Goal: Task Accomplishment & Management: Manage account settings

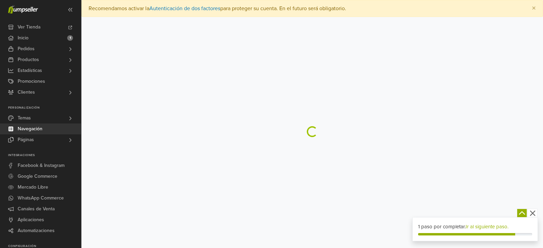
click at [43, 129] on link "Navegación" at bounding box center [40, 129] width 81 height 11
click at [39, 140] on link "Páginas" at bounding box center [40, 140] width 81 height 11
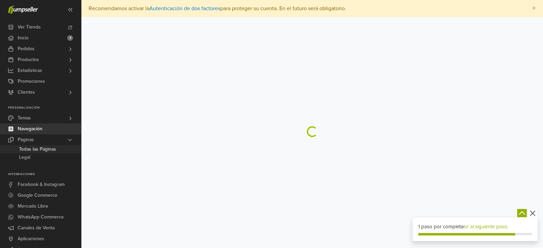
click at [37, 146] on span "Todas las Páginas" at bounding box center [37, 149] width 37 height 8
click at [532, 214] on icon "button" at bounding box center [533, 213] width 8 height 8
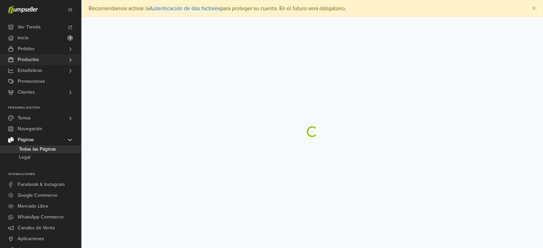
click at [47, 60] on link "Productos" at bounding box center [40, 59] width 81 height 11
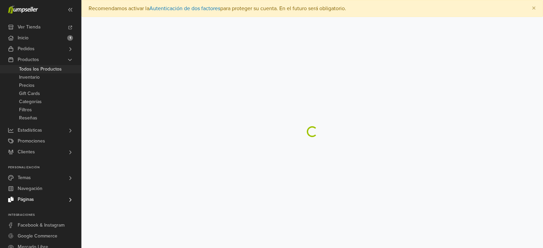
click at [39, 69] on span "Todos los Productos" at bounding box center [40, 69] width 43 height 8
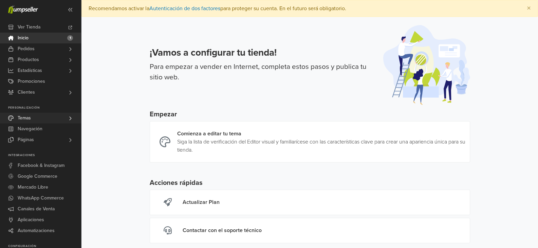
click at [29, 116] on span "Temas" at bounding box center [24, 118] width 13 height 11
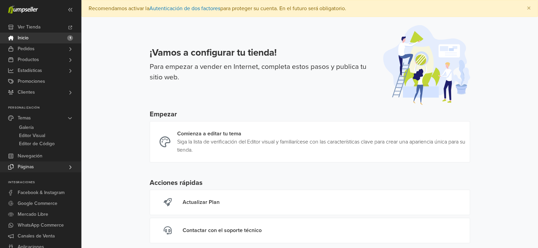
click at [31, 164] on span "Páginas" at bounding box center [26, 167] width 16 height 11
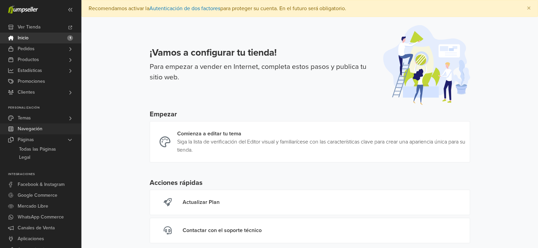
click at [34, 131] on span "Navegación" at bounding box center [30, 129] width 25 height 11
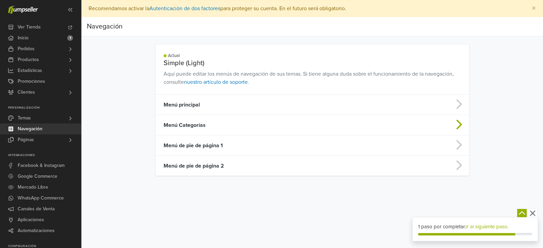
click at [299, 126] on td "Menú Categorías" at bounding box center [278, 125] width 245 height 20
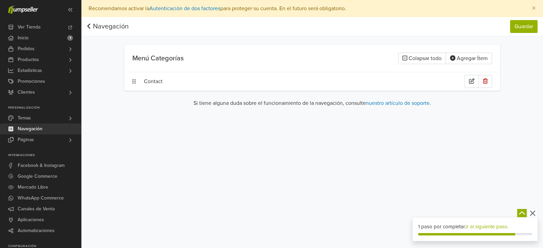
click at [153, 83] on div "Contact" at bounding box center [304, 81] width 321 height 13
click at [89, 27] on icon at bounding box center [88, 25] width 3 height 5
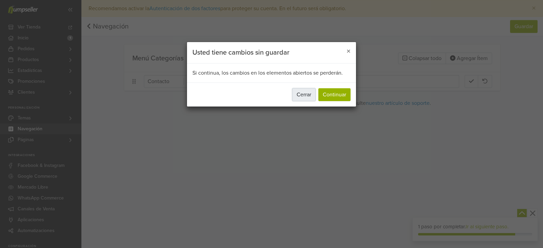
click at [303, 94] on button "Cerrar" at bounding box center [303, 94] width 23 height 13
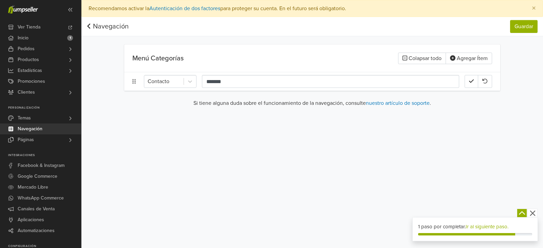
click at [85, 25] on nav "Navegación Guardar Navegación Guardar" at bounding box center [313, 26] width 462 height 19
click at [102, 25] on link "Navegación" at bounding box center [108, 26] width 42 height 8
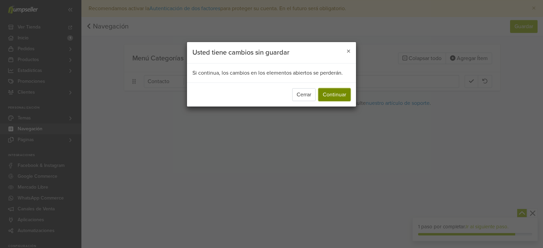
click at [327, 94] on button "Continuar" at bounding box center [335, 94] width 32 height 13
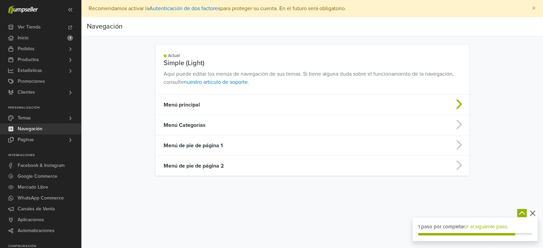
click at [202, 103] on td "Menú principal" at bounding box center [278, 105] width 245 height 20
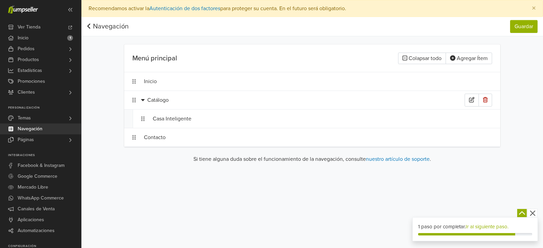
click at [159, 101] on div "Catálogo" at bounding box center [306, 100] width 318 height 13
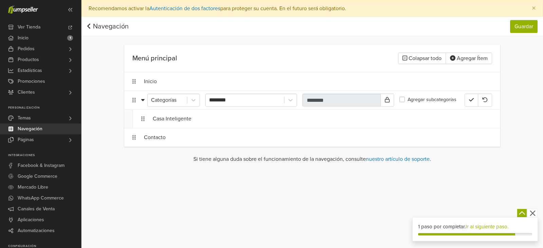
click at [293, 189] on div "Preferencias Suscripción Salir × Recomendamos activar la Autenticación de dos f…" at bounding box center [313, 124] width 462 height 248
click at [281, 179] on div "Preferencias Suscripción Salir × Recomendamos activar la Autenticación de dos f…" at bounding box center [313, 124] width 462 height 248
click at [293, 82] on div "Inicio" at bounding box center [304, 81] width 321 height 13
click at [179, 60] on h5 "Menú principal" at bounding box center [220, 58] width 177 height 8
click at [166, 122] on div "Casa Inteligente" at bounding box center [309, 118] width 312 height 13
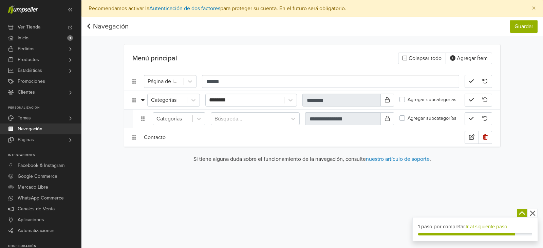
click at [162, 137] on div "Contacto" at bounding box center [304, 137] width 321 height 13
click at [418, 55] on button "Colapsar todo" at bounding box center [422, 59] width 48 height 12
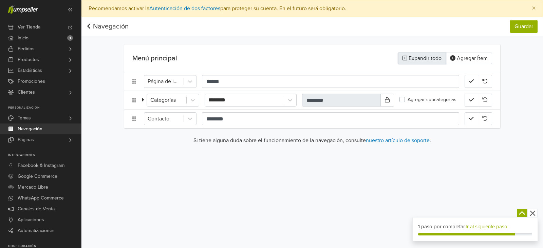
click at [418, 55] on button "Expandir todo" at bounding box center [422, 59] width 48 height 12
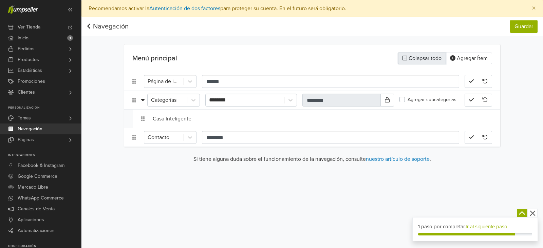
click at [418, 55] on button "Colapsar todo" at bounding box center [422, 59] width 48 height 12
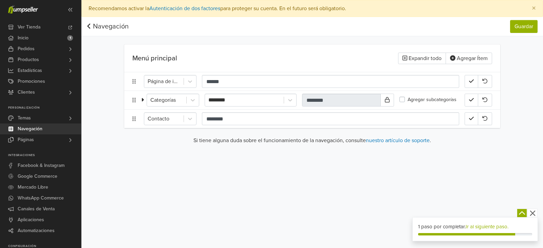
click at [144, 102] on div at bounding box center [143, 100] width 5 height 8
click at [139, 104] on div "Categorías ******** ******** Agregar subcategorías" at bounding box center [312, 100] width 376 height 18
click at [136, 102] on icon at bounding box center [133, 100] width 3 height 5
click at [57, 129] on link "Navegación" at bounding box center [40, 129] width 81 height 11
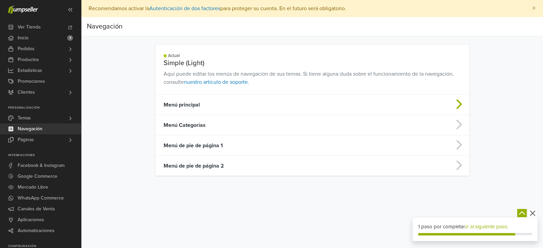
click at [178, 105] on td "Menú principal" at bounding box center [278, 105] width 245 height 20
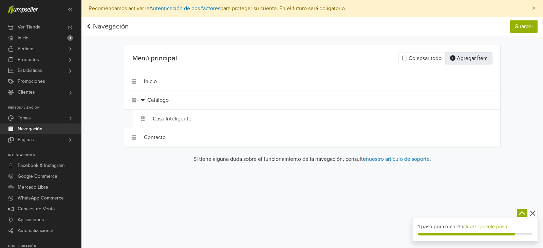
click at [469, 58] on button "Agregar Ítem" at bounding box center [469, 59] width 47 height 12
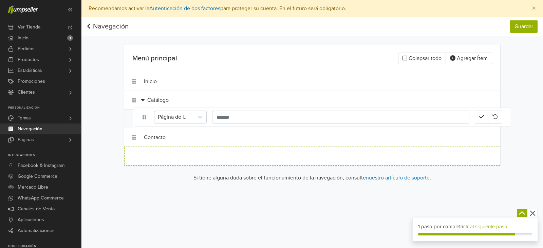
drag, startPoint x: 139, startPoint y: 157, endPoint x: 149, endPoint y: 118, distance: 40.4
click at [149, 118] on ol "Inicio Catálogo Casa Inteligente Contacto Página de inicio" at bounding box center [312, 119] width 376 height 94
drag, startPoint x: 134, startPoint y: 156, endPoint x: 141, endPoint y: 108, distance: 48.0
click at [141, 108] on ol "Inicio Catálogo Casa Inteligente Contacto Página de inicio" at bounding box center [312, 119] width 376 height 94
click at [165, 158] on div at bounding box center [164, 156] width 33 height 10
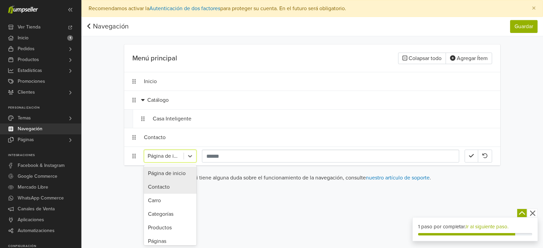
scroll to position [34, 0]
click at [177, 184] on div "Categorías" at bounding box center [170, 181] width 53 height 14
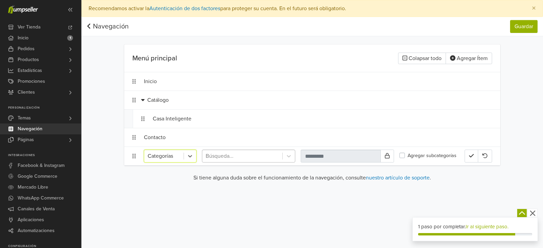
click at [244, 160] on div at bounding box center [242, 156] width 73 height 10
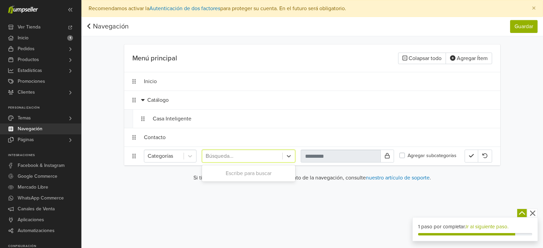
click at [247, 158] on div at bounding box center [242, 156] width 73 height 10
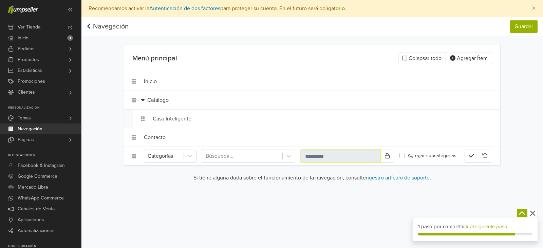
click at [356, 157] on input "text" at bounding box center [341, 156] width 80 height 13
click at [392, 156] on button at bounding box center [388, 156] width 14 height 13
click at [371, 157] on input "text" at bounding box center [341, 156] width 80 height 13
click at [255, 157] on div at bounding box center [242, 156] width 73 height 10
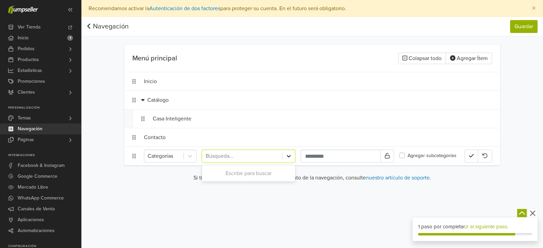
click at [288, 154] on icon at bounding box center [289, 156] width 7 height 7
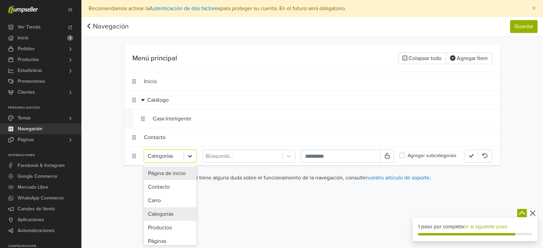
click at [191, 155] on icon at bounding box center [190, 156] width 7 height 7
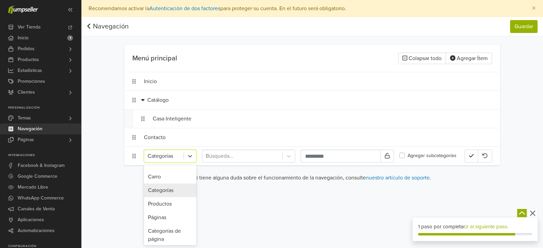
scroll to position [67, 0]
click at [178, 197] on div "Categorías de página" at bounding box center [170, 193] width 53 height 22
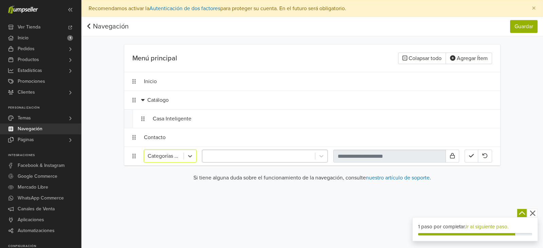
click at [250, 157] on div at bounding box center [259, 156] width 106 height 10
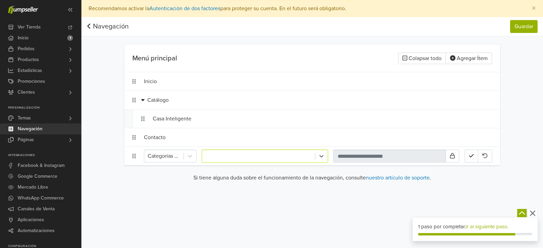
click at [261, 156] on div at bounding box center [259, 156] width 106 height 10
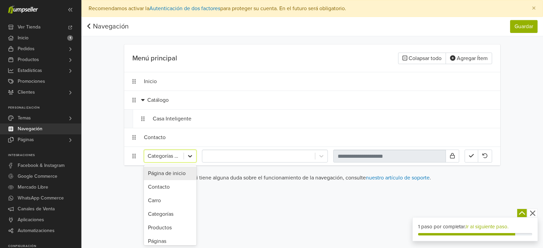
click at [192, 158] on icon at bounding box center [190, 156] width 7 height 7
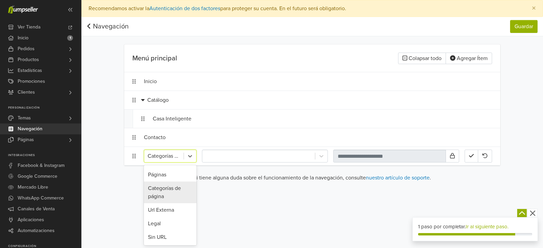
scroll to position [33, 0]
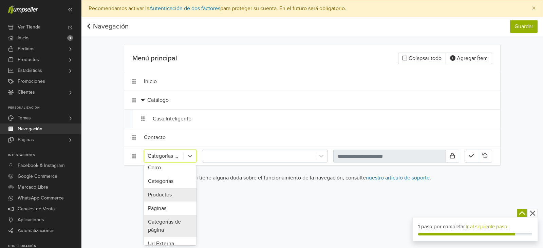
click at [169, 192] on div "Productos" at bounding box center [170, 195] width 53 height 14
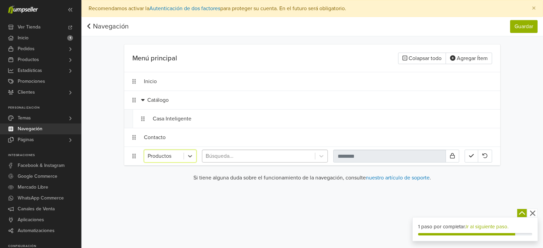
click at [248, 159] on div at bounding box center [259, 156] width 106 height 10
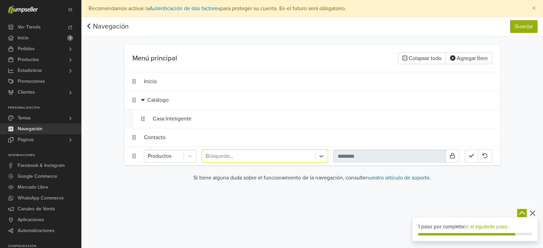
click at [248, 159] on div at bounding box center [259, 156] width 106 height 10
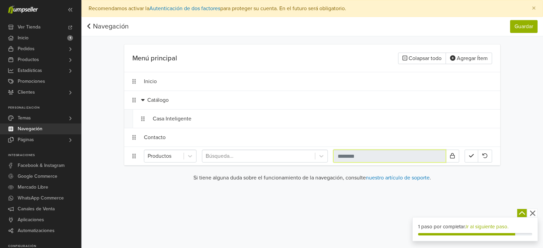
click at [362, 156] on input "text" at bounding box center [390, 156] width 113 height 13
click at [188, 157] on icon at bounding box center [190, 156] width 7 height 7
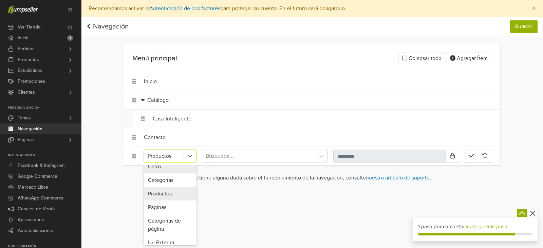
scroll to position [0, 0]
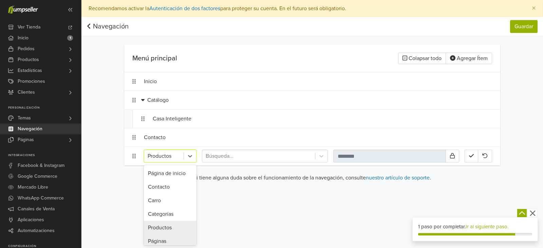
click at [178, 242] on div "Páginas" at bounding box center [170, 242] width 53 height 14
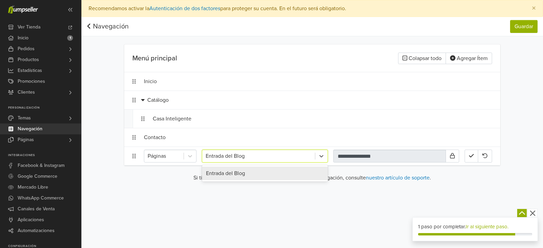
click at [268, 160] on div at bounding box center [259, 156] width 106 height 10
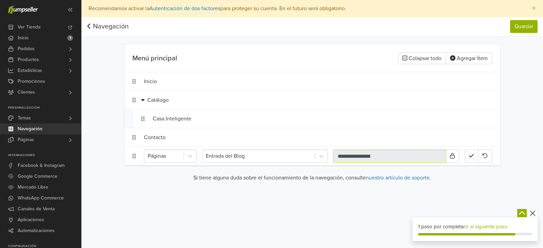
click at [371, 160] on input "**********" at bounding box center [390, 156] width 113 height 13
click at [179, 154] on div at bounding box center [164, 156] width 33 height 10
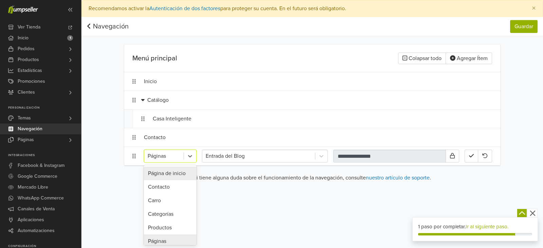
click at [243, 187] on div "Si tiene alguna duda sobre el funcionamiento de la navegación, consulte nuestro…" at bounding box center [312, 181] width 376 height 14
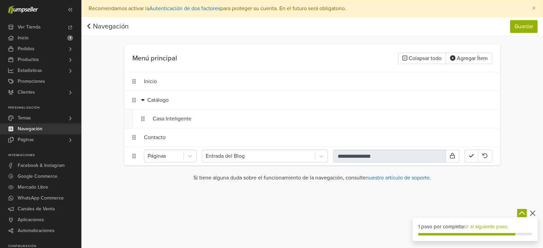
click at [536, 211] on icon "button" at bounding box center [533, 213] width 8 height 8
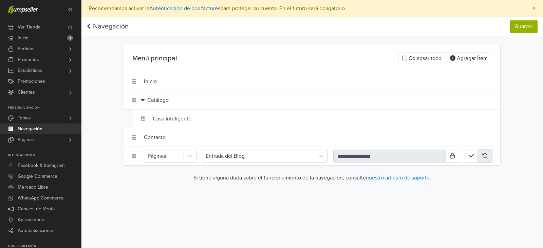
click at [488, 156] on icon "button" at bounding box center [485, 155] width 5 height 5
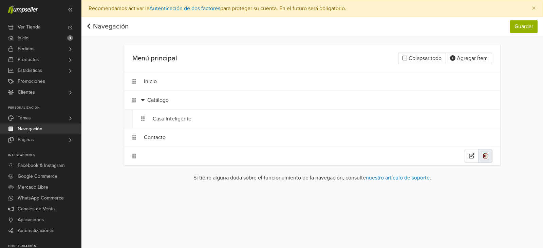
click at [488, 156] on icon "button" at bounding box center [485, 155] width 5 height 5
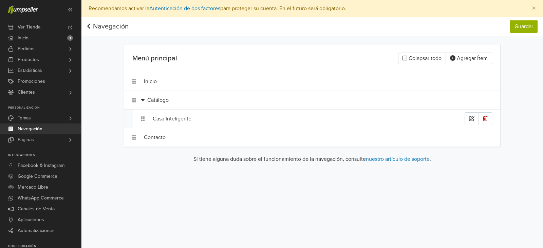
click at [147, 117] on div "Casa Inteligente" at bounding box center [316, 119] width 367 height 18
click at [144, 119] on icon at bounding box center [142, 118] width 3 height 5
click at [177, 119] on div "Casa Inteligente" at bounding box center [309, 118] width 312 height 13
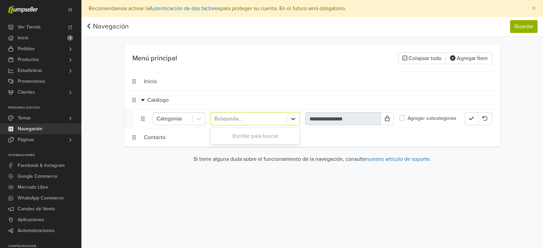
click at [292, 121] on icon at bounding box center [293, 118] width 7 height 7
click at [333, 120] on input "**********" at bounding box center [343, 118] width 76 height 13
click at [153, 99] on div "Catálogo" at bounding box center [306, 100] width 318 height 13
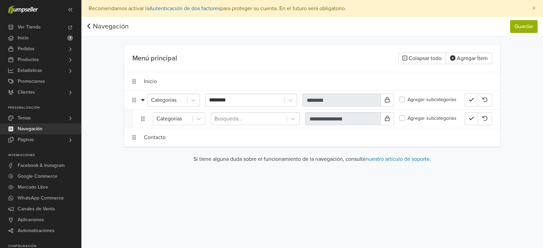
click at [408, 101] on label "Agregar subcategorías" at bounding box center [432, 99] width 49 height 7
click at [470, 98] on icon "button" at bounding box center [471, 99] width 5 height 5
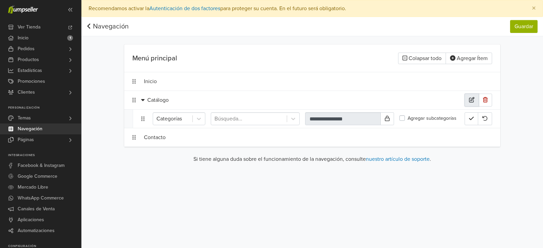
click at [470, 98] on icon "button" at bounding box center [471, 99] width 5 height 5
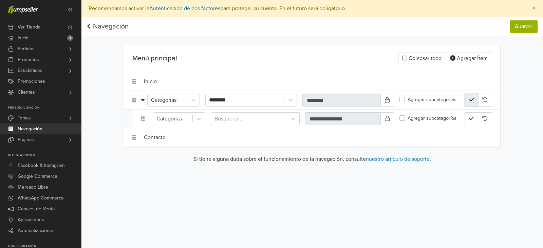
click at [470, 98] on icon "button" at bounding box center [471, 99] width 5 height 5
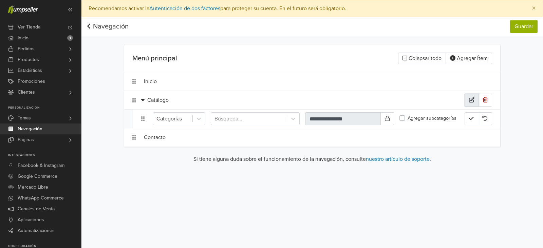
click at [470, 98] on icon "button" at bounding box center [471, 99] width 5 height 5
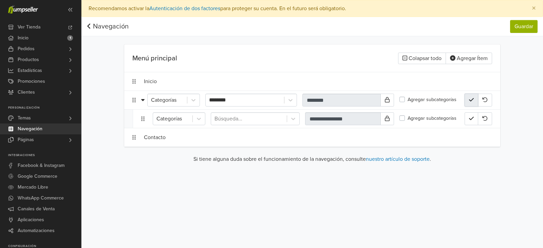
click at [470, 98] on icon "button" at bounding box center [471, 99] width 5 height 5
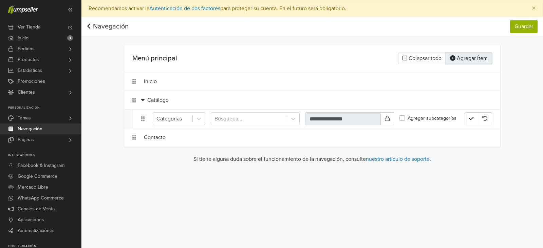
click at [456, 58] on button "Agregar Ítem" at bounding box center [469, 59] width 47 height 12
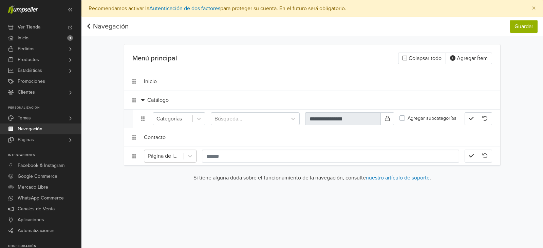
click at [172, 152] on div at bounding box center [164, 156] width 33 height 10
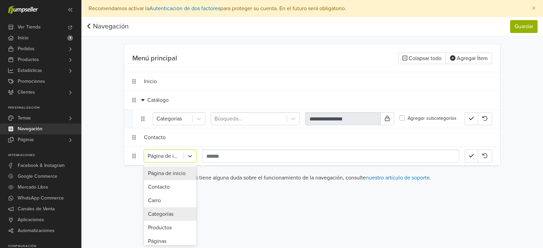
click at [169, 217] on div "Categorías" at bounding box center [170, 215] width 53 height 14
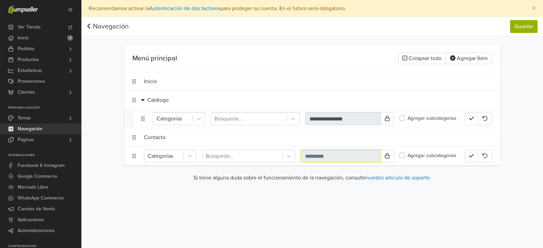
click at [333, 154] on input "text" at bounding box center [341, 156] width 80 height 13
click at [328, 157] on input "text" at bounding box center [341, 156] width 80 height 13
click at [389, 158] on icon at bounding box center [387, 155] width 5 height 5
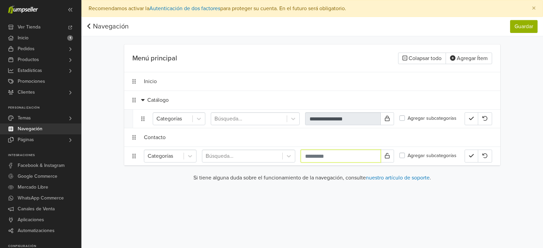
click at [376, 157] on input "text" at bounding box center [341, 156] width 80 height 13
click at [408, 154] on label "Agregar subcategorías" at bounding box center [432, 155] width 49 height 7
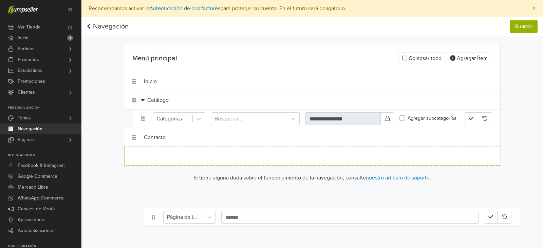
drag, startPoint x: 186, startPoint y: 149, endPoint x: 206, endPoint y: 210, distance: 64.5
click at [206, 210] on div "**********" at bounding box center [313, 124] width 462 height 248
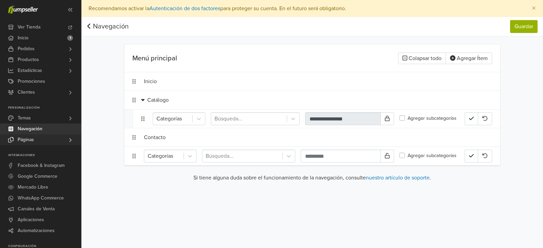
click at [30, 141] on span "Páginas" at bounding box center [26, 140] width 16 height 11
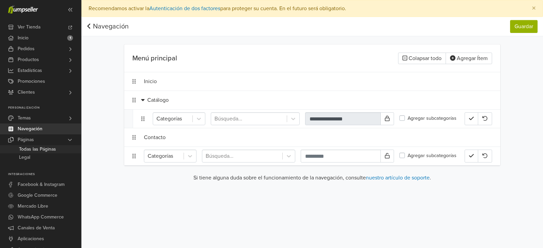
click at [32, 148] on span "Todas las Páginas" at bounding box center [37, 149] width 37 height 8
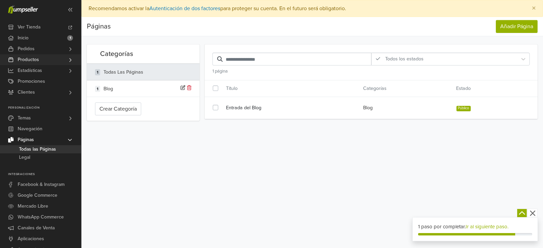
click at [70, 60] on icon at bounding box center [70, 59] width 5 height 5
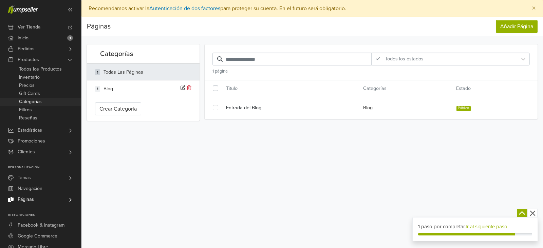
click at [36, 101] on span "Categorías" at bounding box center [30, 102] width 23 height 8
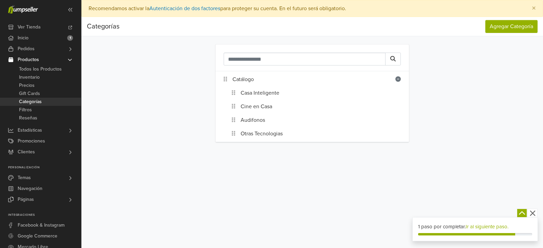
click at [92, 149] on div "Categorías Agregar Categoría Catálogo Casa Inteligente Cine en Casa Audifonos O…" at bounding box center [313, 83] width 462 height 133
click at [253, 89] on link "Casa Inteligente" at bounding box center [260, 93] width 39 height 8
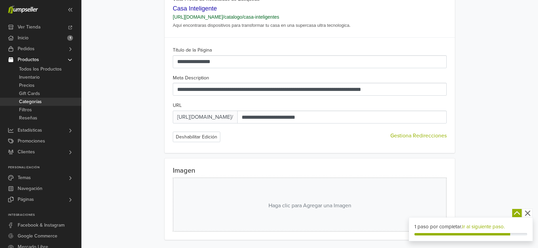
scroll to position [361, 0]
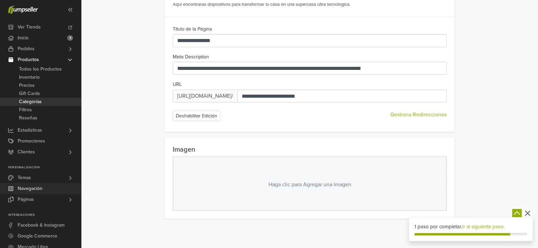
click at [37, 186] on span "Navegación" at bounding box center [30, 188] width 25 height 11
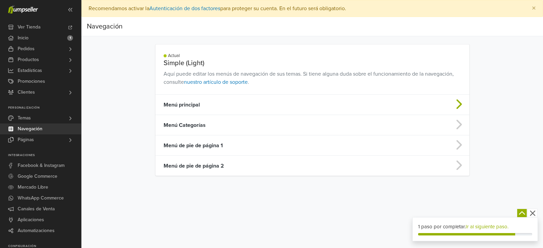
click at [235, 104] on td "Menú principal" at bounding box center [278, 105] width 245 height 20
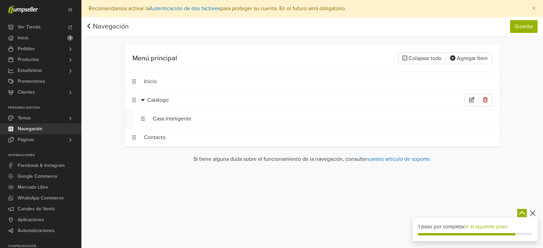
click at [144, 100] on icon at bounding box center [142, 99] width 3 height 5
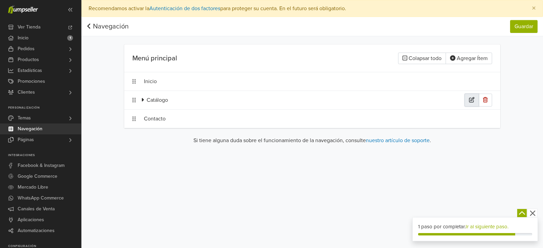
click at [474, 103] on button "button" at bounding box center [472, 100] width 14 height 13
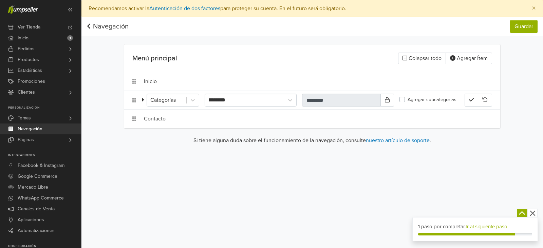
click at [408, 101] on label "Agregar subcategorías" at bounding box center [432, 99] width 49 height 7
click at [472, 101] on icon "button" at bounding box center [471, 99] width 5 height 3
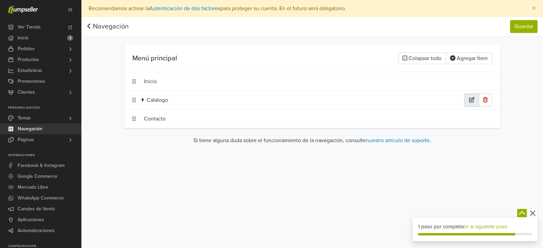
click at [469, 99] on icon "button" at bounding box center [471, 99] width 5 height 5
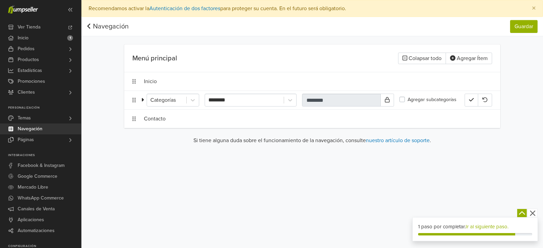
click at [143, 101] on icon at bounding box center [142, 99] width 3 height 5
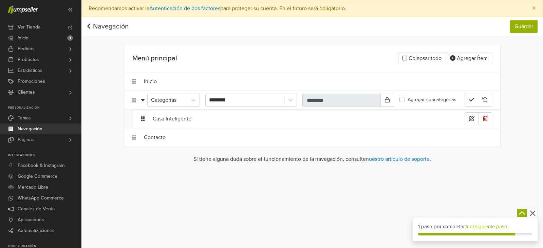
click at [142, 119] on icon at bounding box center [142, 118] width 3 height 5
click at [144, 102] on icon at bounding box center [142, 99] width 3 height 5
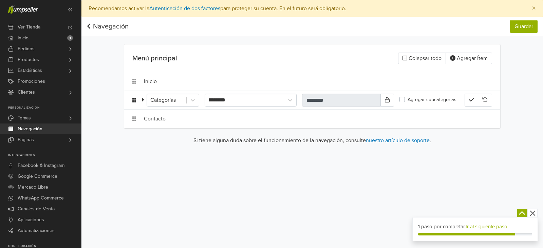
click at [136, 102] on icon at bounding box center [133, 100] width 3 height 5
click at [133, 100] on icon at bounding box center [133, 100] width 3 height 5
click at [135, 101] on icon at bounding box center [133, 100] width 3 height 5
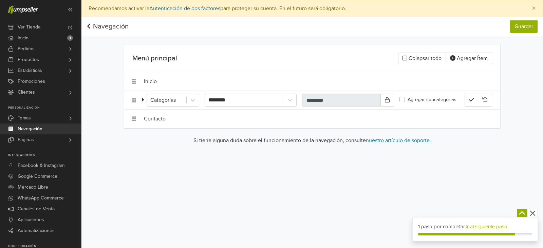
click at [415, 93] on div "Categorías ******** ******** Agregar subcategorías" at bounding box center [312, 100] width 376 height 18
click at [471, 58] on button "Agregar Ítem" at bounding box center [469, 59] width 47 height 12
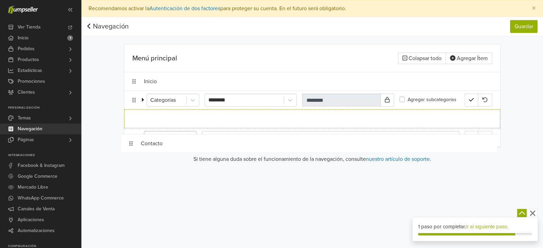
drag, startPoint x: 157, startPoint y: 117, endPoint x: 154, endPoint y: 142, distance: 25.0
click at [154, 142] on ol "Inicio Categorías ******** ******** Agregar subcategorías Contacto Página de in…" at bounding box center [312, 109] width 376 height 75
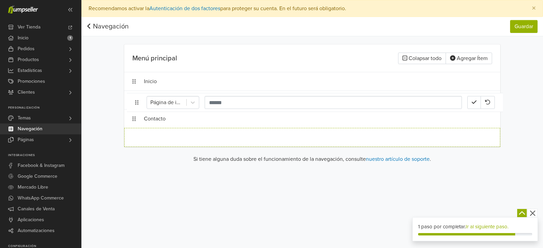
drag, startPoint x: 141, startPoint y: 137, endPoint x: 143, endPoint y: 102, distance: 35.1
click at [143, 102] on ol "Inicio Categorías ******** ******** Agregar subcategorías Contacto Página de in…" at bounding box center [312, 109] width 376 height 75
drag, startPoint x: 141, startPoint y: 135, endPoint x: 138, endPoint y: 99, distance: 36.1
click at [138, 99] on ol "Inicio Categorías ******** ******** Agregar subcategorías Contacto Página de in…" at bounding box center [312, 109] width 376 height 75
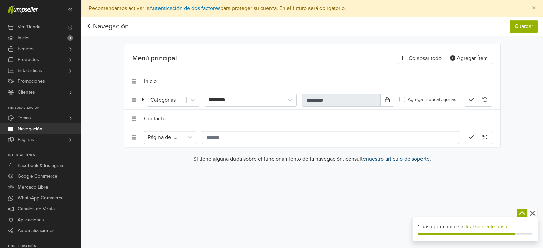
click at [399, 160] on link "nuestro artículo de soporte" at bounding box center [398, 159] width 64 height 7
drag, startPoint x: 140, startPoint y: 133, endPoint x: 172, endPoint y: 106, distance: 41.9
click at [172, 106] on ol "Inicio Categorías ******** ******** Agregar subcategorías Contacto Página de in…" at bounding box center [312, 109] width 376 height 75
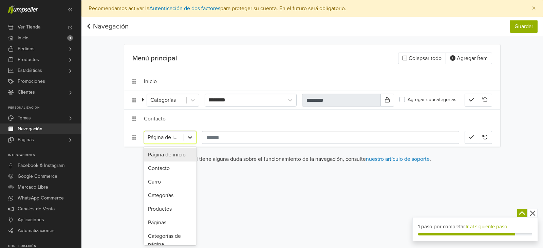
click at [192, 138] on icon at bounding box center [190, 137] width 7 height 7
click at [180, 191] on div "Categorías" at bounding box center [170, 196] width 53 height 14
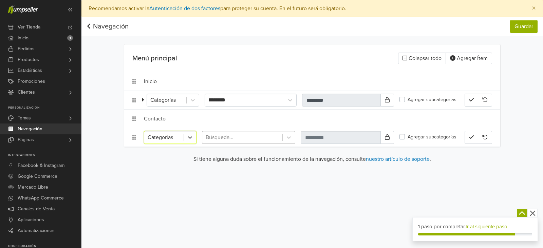
click at [267, 141] on div at bounding box center [242, 138] width 73 height 10
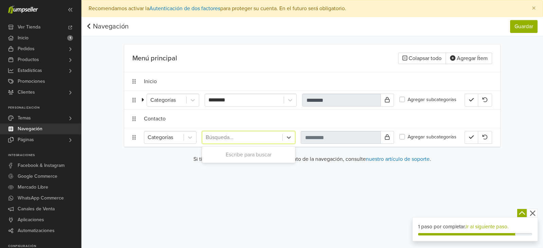
type input "*"
click at [135, 136] on icon at bounding box center [133, 137] width 3 height 5
click at [408, 101] on label "Agregar subcategorías" at bounding box center [432, 99] width 49 height 7
click at [144, 98] on div at bounding box center [143, 100] width 5 height 8
click at [143, 101] on icon at bounding box center [142, 99] width 3 height 5
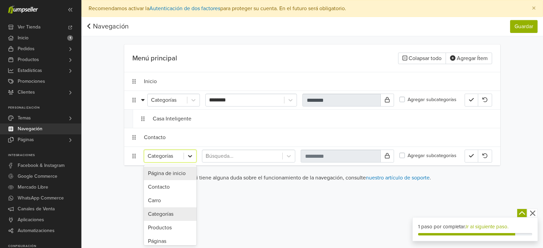
click at [189, 158] on icon at bounding box center [190, 156] width 7 height 7
click at [168, 239] on div "Páginas" at bounding box center [170, 242] width 53 height 14
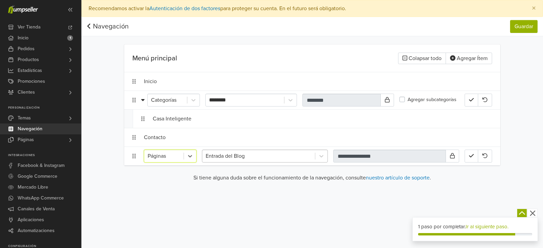
click at [293, 159] on div at bounding box center [259, 156] width 106 height 10
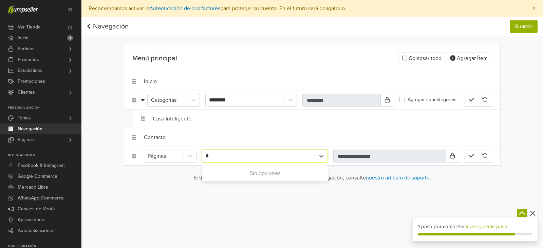
type input "**"
click at [187, 159] on icon at bounding box center [190, 156] width 7 height 7
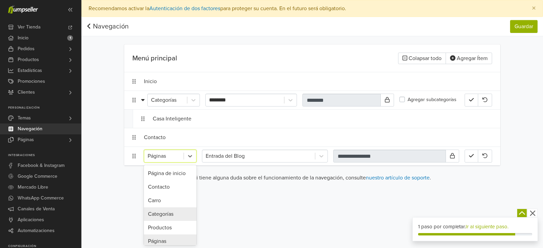
click at [176, 212] on div "Categorías" at bounding box center [170, 215] width 53 height 14
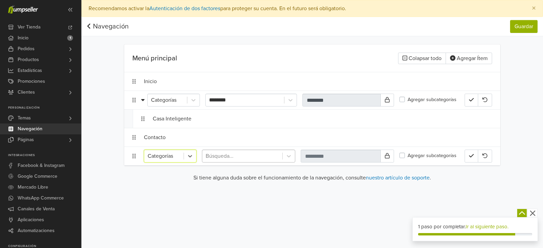
click at [233, 157] on div at bounding box center [242, 156] width 73 height 10
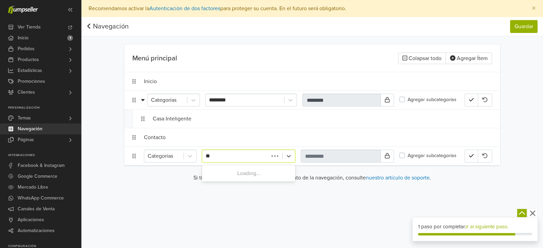
type input "*"
type input "**********"
click at [235, 169] on div "Catálogo / Cine en Casa" at bounding box center [248, 174] width 93 height 14
type input "**********"
click at [468, 155] on button "button" at bounding box center [472, 156] width 14 height 13
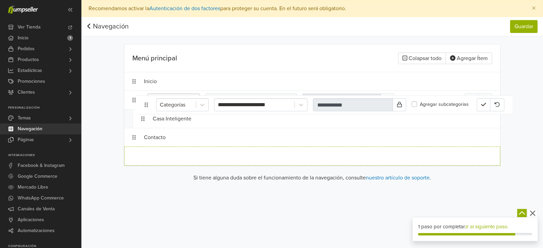
drag, startPoint x: 152, startPoint y: 150, endPoint x: 164, endPoint y: 98, distance: 52.7
click at [164, 98] on ol "Inicio Categorías ******** ******** Agregar subcategorías Casa Inteligente Cont…" at bounding box center [312, 119] width 376 height 94
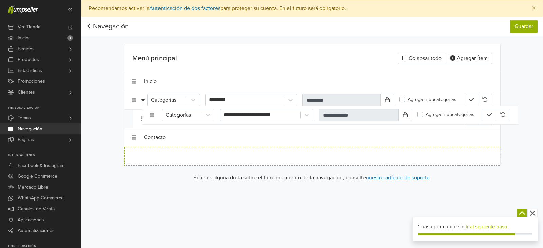
drag, startPoint x: 135, startPoint y: 155, endPoint x: 153, endPoint y: 114, distance: 44.9
click at [153, 114] on ol "Inicio Categorías ******** ******** Agregar subcategorías Casa Inteligente Cont…" at bounding box center [312, 119] width 376 height 94
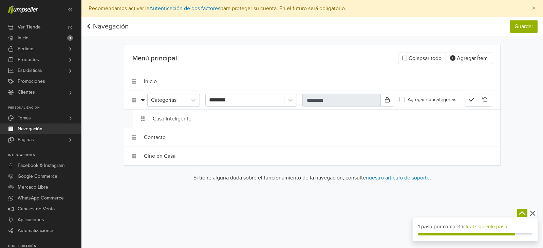
click at [408, 100] on label "Agregar subcategorías" at bounding box center [432, 99] width 49 height 7
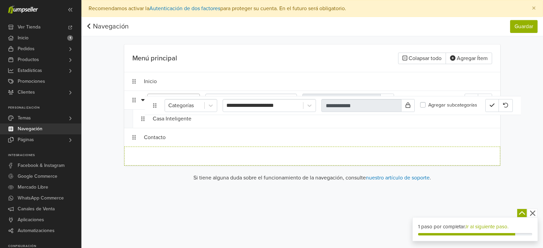
drag, startPoint x: 149, startPoint y: 156, endPoint x: 169, endPoint y: 105, distance: 54.7
click at [169, 105] on ol "Inicio Categorías ******** ******** Agregar subcategorías Casa Inteligente Cont…" at bounding box center [312, 119] width 376 height 94
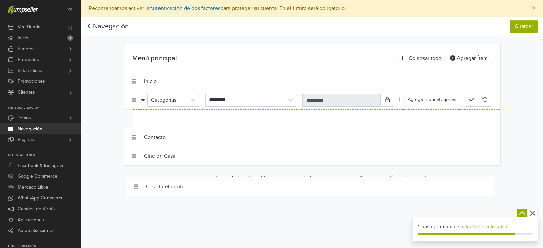
drag, startPoint x: 166, startPoint y: 118, endPoint x: 160, endPoint y: 186, distance: 68.6
click at [160, 186] on main "Menú principal Colapsar todo Agregar Ítem Inicio Categorías ******** ******** A…" at bounding box center [312, 115] width 387 height 143
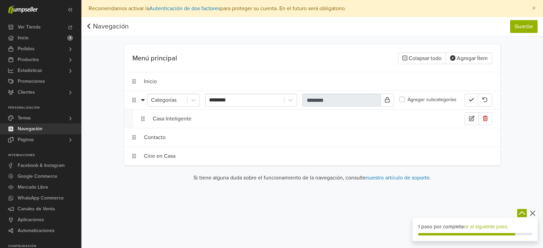
click at [150, 116] on div "Casa Inteligente" at bounding box center [316, 119] width 367 height 18
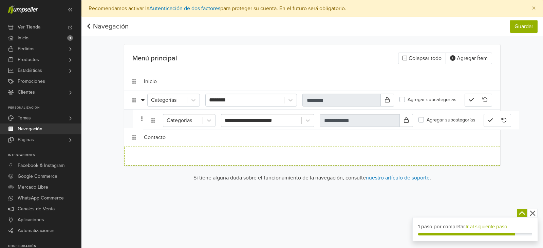
drag, startPoint x: 139, startPoint y: 155, endPoint x: 158, endPoint y: 119, distance: 40.4
click at [158, 119] on ol "Inicio Categorías ******** ******** Agregar subcategorías Casa Inteligente Cont…" at bounding box center [312, 119] width 376 height 94
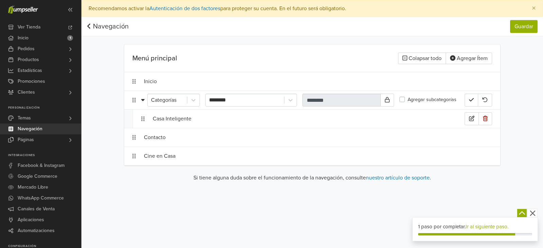
click at [158, 119] on div "Casa Inteligente" at bounding box center [309, 118] width 312 height 13
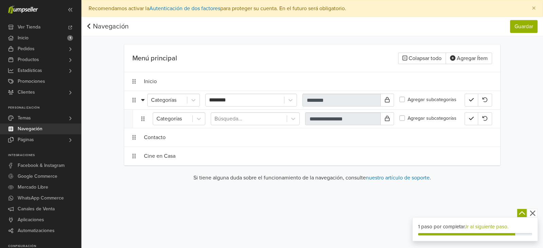
click at [408, 99] on label "Agregar subcategorías" at bounding box center [432, 99] width 49 height 7
click at [162, 158] on div "Cine en Casa" at bounding box center [304, 156] width 321 height 13
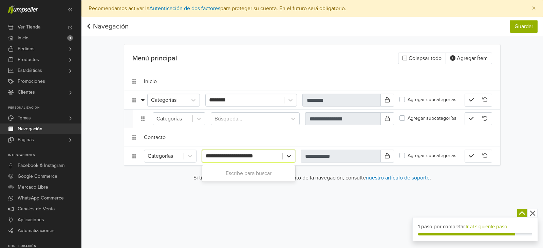
click at [289, 156] on icon at bounding box center [289, 156] width 7 height 7
type input "*"
click at [473, 155] on icon "button" at bounding box center [471, 155] width 5 height 3
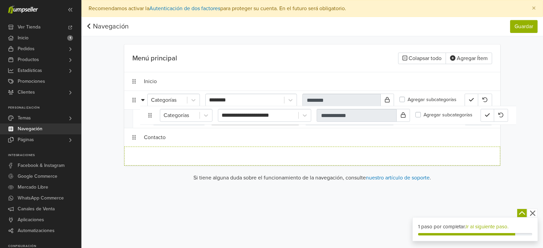
drag, startPoint x: 235, startPoint y: 159, endPoint x: 251, endPoint y: 118, distance: 43.8
click at [251, 118] on ol "**********" at bounding box center [312, 119] width 376 height 94
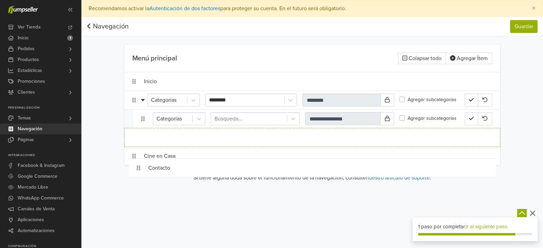
drag, startPoint x: 145, startPoint y: 138, endPoint x: 149, endPoint y: 168, distance: 30.9
click at [149, 168] on main "**********" at bounding box center [312, 115] width 387 height 143
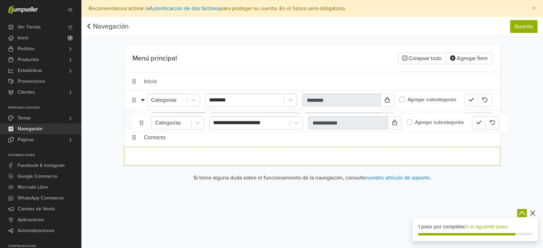
drag, startPoint x: 147, startPoint y: 158, endPoint x: 157, endPoint y: 118, distance: 41.1
click at [157, 118] on ol "**********" at bounding box center [312, 119] width 376 height 94
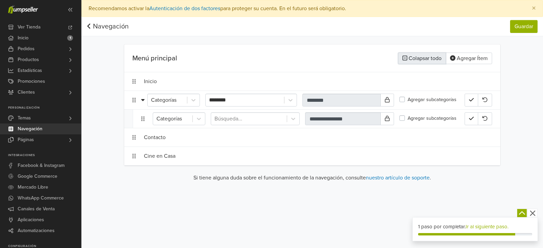
click at [441, 58] on button "Colapsar todo" at bounding box center [422, 59] width 48 height 12
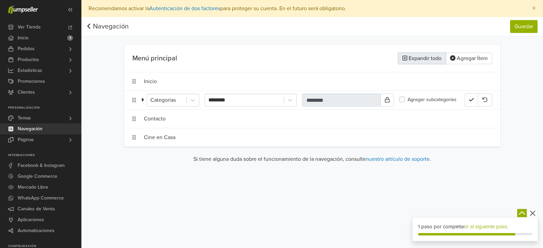
click at [441, 58] on button "Expandir todo" at bounding box center [422, 59] width 48 height 12
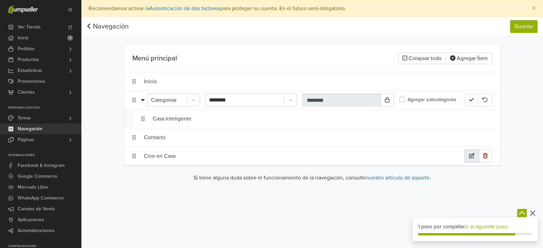
click at [470, 155] on icon "button" at bounding box center [471, 155] width 5 height 5
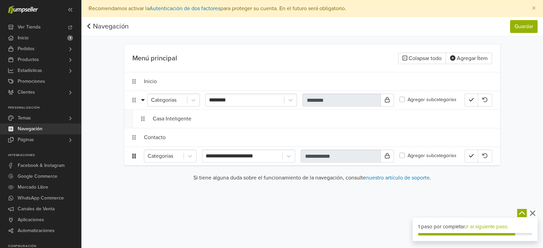
click at [133, 158] on icon at bounding box center [133, 156] width 3 height 5
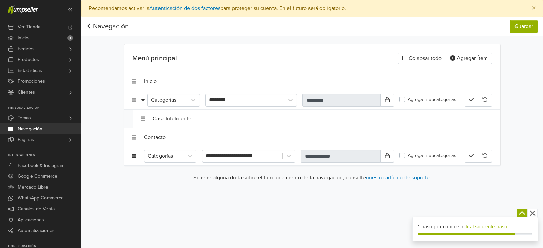
click at [133, 158] on icon at bounding box center [133, 156] width 3 height 5
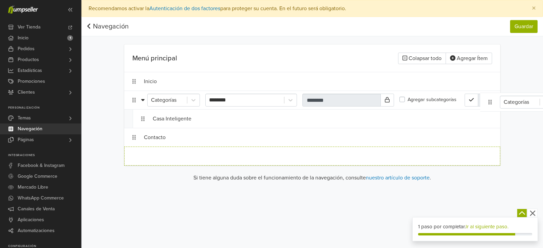
drag, startPoint x: 133, startPoint y: 158, endPoint x: 490, endPoint y: 104, distance: 360.4
click at [490, 104] on ol "**********" at bounding box center [312, 119] width 376 height 94
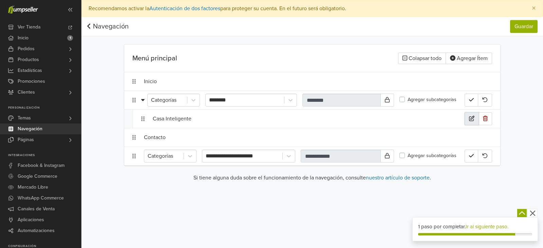
click at [470, 122] on button "button" at bounding box center [472, 118] width 14 height 13
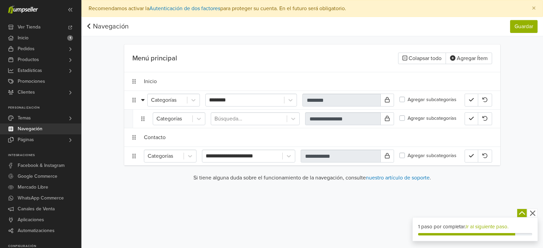
click at [507, 147] on div "**********" at bounding box center [313, 102] width 462 height 171
click at [33, 128] on span "Navegación" at bounding box center [30, 129] width 25 height 11
